Goal: Task Accomplishment & Management: Manage account settings

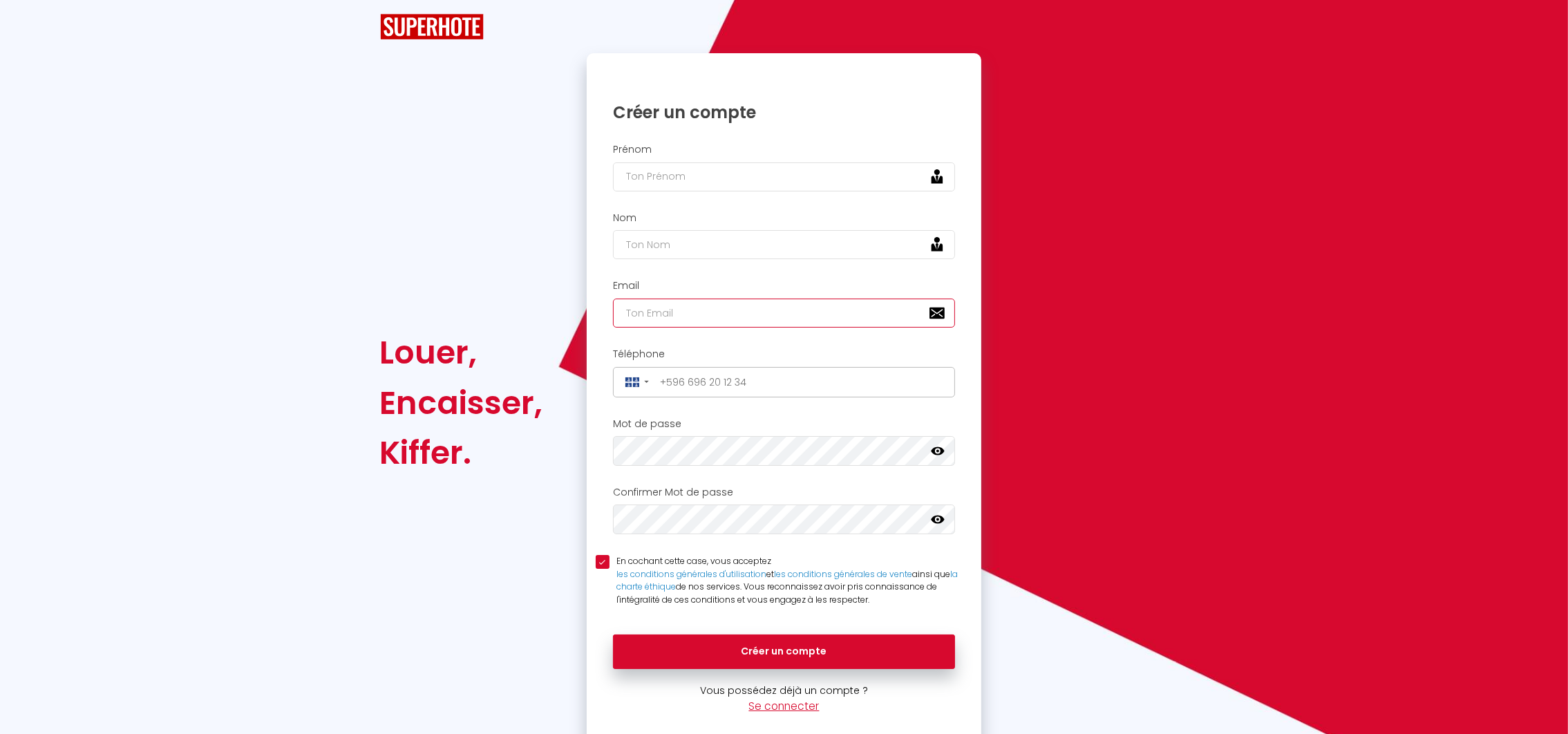
type input "[EMAIL_ADDRESS][DOMAIN_NAME]"
click at [783, 706] on link "Se connecter" at bounding box center [784, 706] width 71 height 15
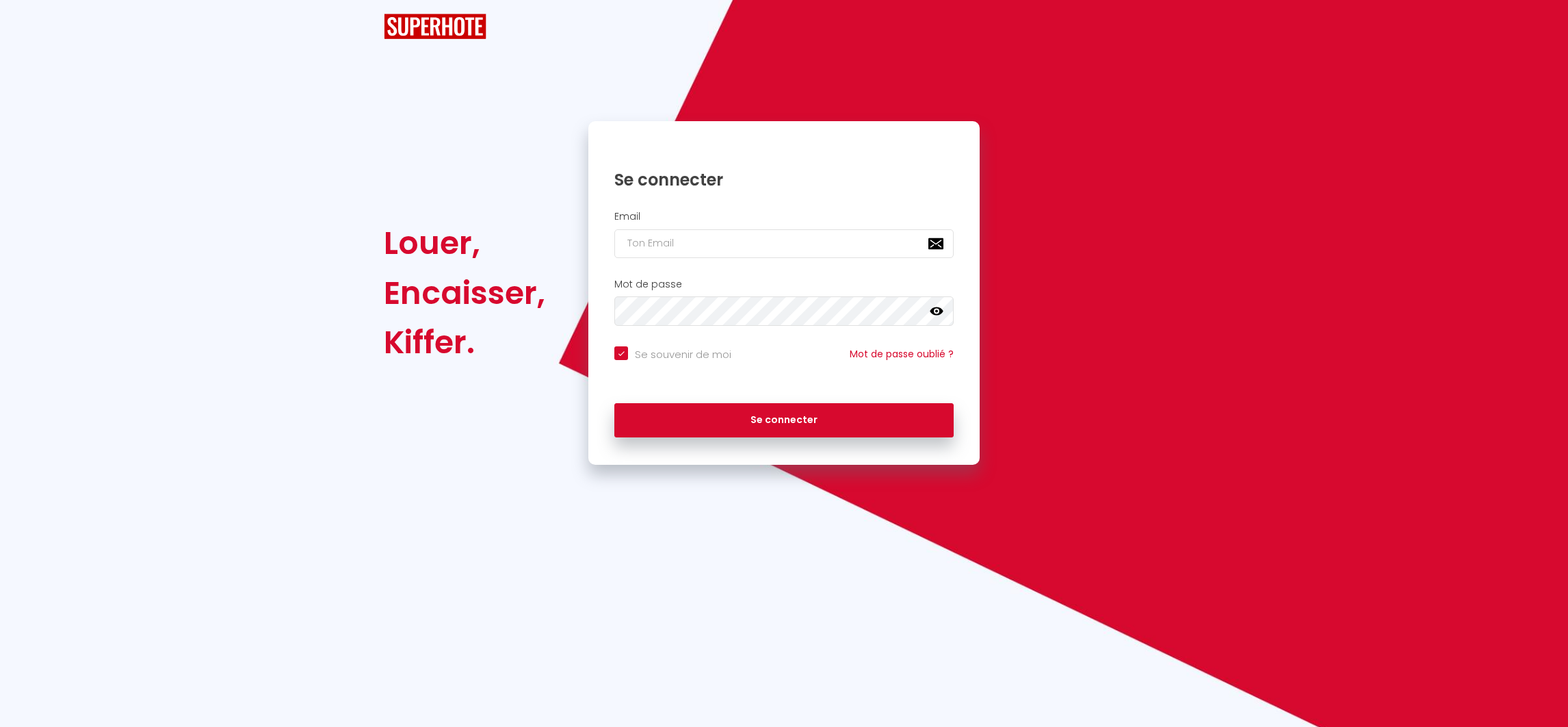
checkbox input "true"
type input "[EMAIL_ADDRESS][DOMAIN_NAME]"
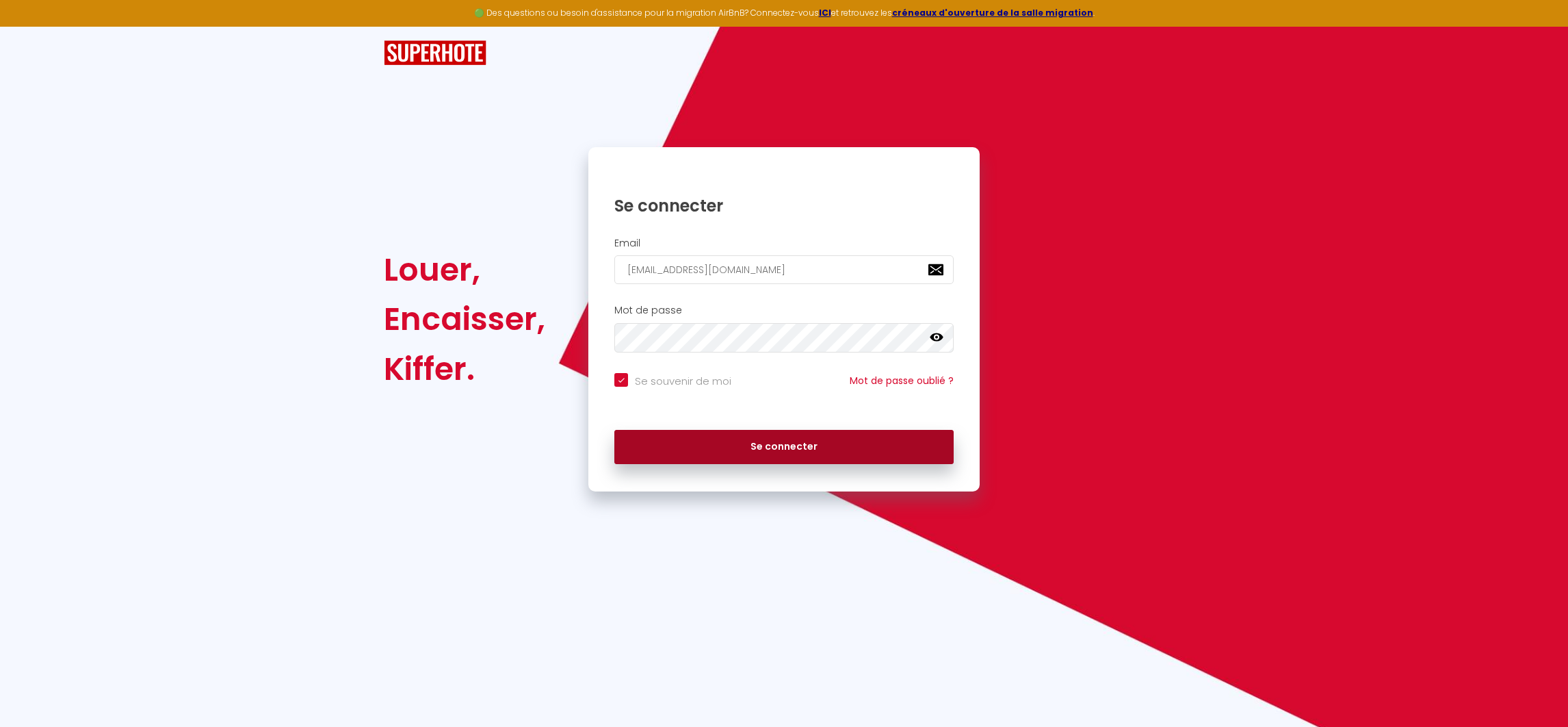
click at [758, 457] on button "Se connecter" at bounding box center [784, 447] width 339 height 34
checkbox input "true"
